Goal: Navigation & Orientation: Go to known website

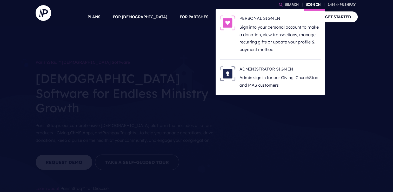
click at [311, 5] on link "SIGN IN" at bounding box center [313, 4] width 19 height 9
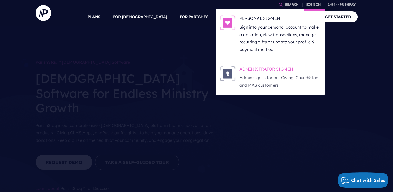
click at [263, 69] on h6 "ADMINISTRATOR SIGN IN" at bounding box center [279, 70] width 81 height 8
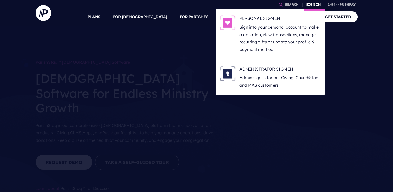
click at [308, 4] on link "SIGN IN" at bounding box center [313, 4] width 19 height 9
click at [252, 69] on h6 "ADMINISTRATOR SIGN IN" at bounding box center [279, 70] width 81 height 8
